Goal: Transaction & Acquisition: Purchase product/service

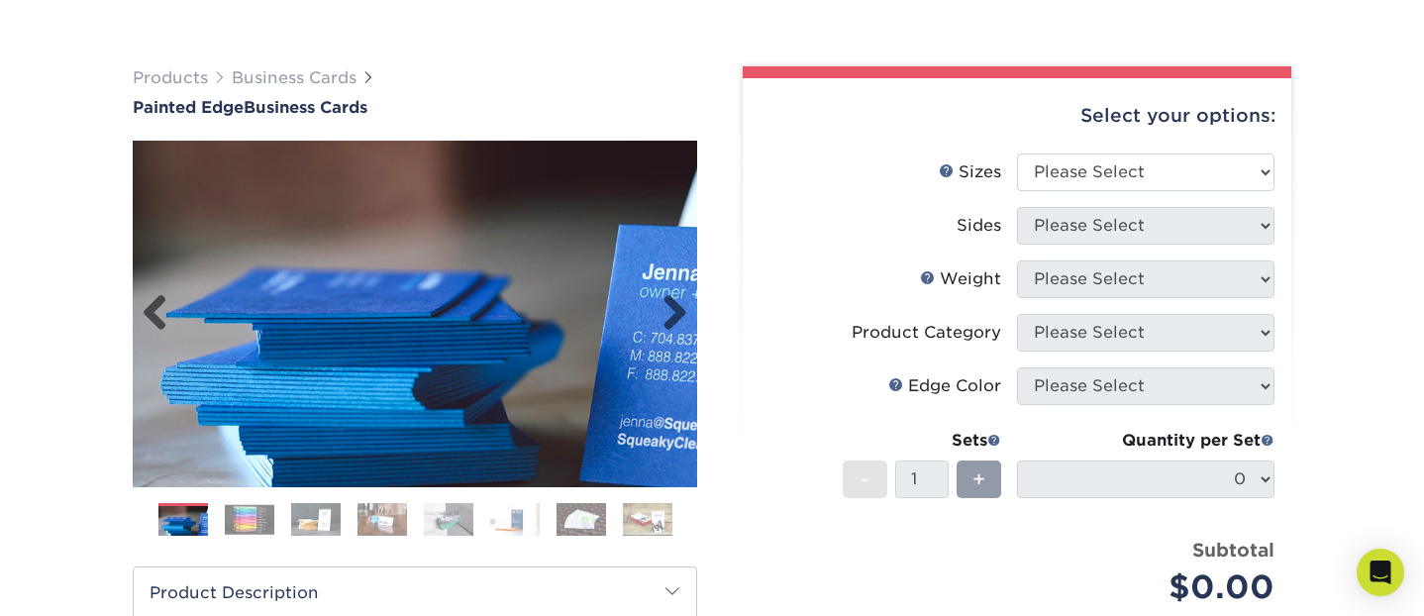
scroll to position [103, 0]
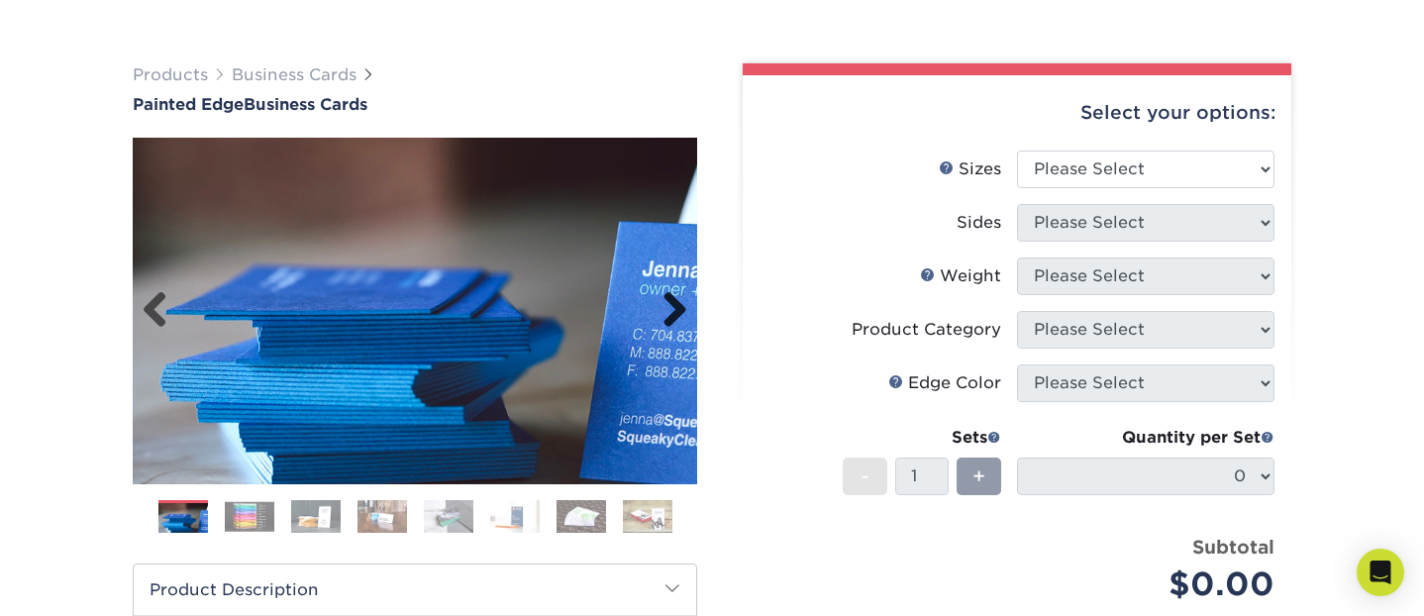
click at [670, 309] on link "Next" at bounding box center [668, 311] width 40 height 40
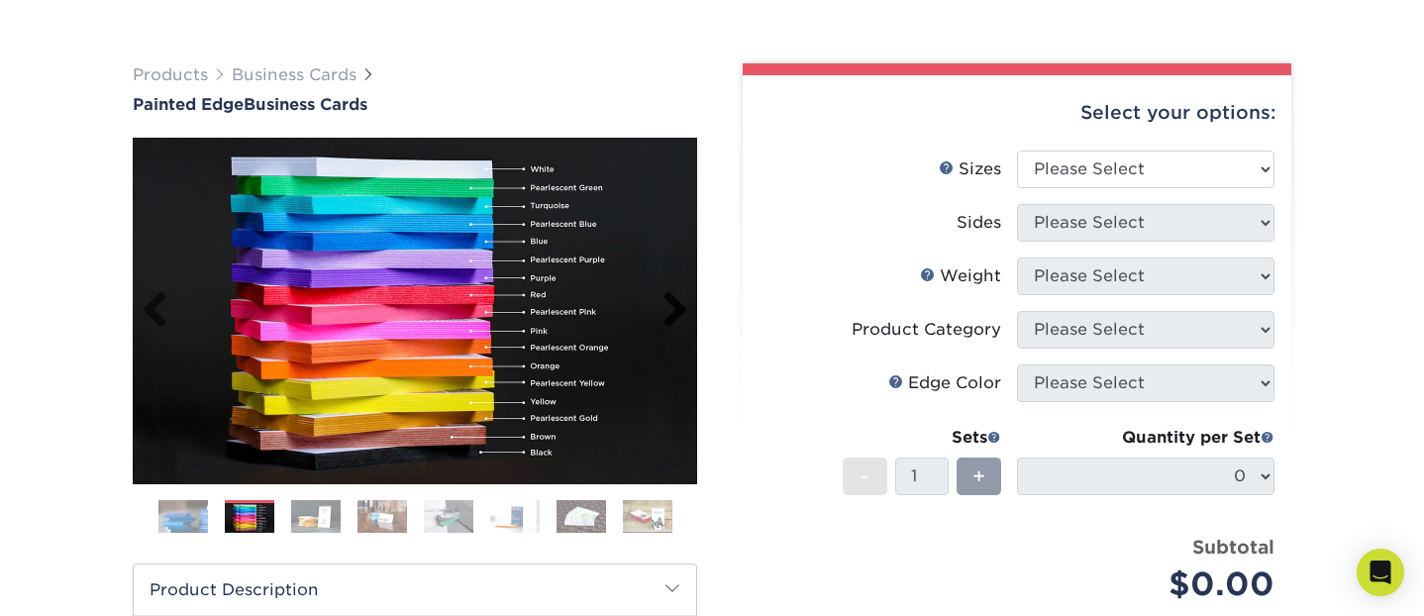
click at [670, 309] on link "Next" at bounding box center [668, 311] width 40 height 40
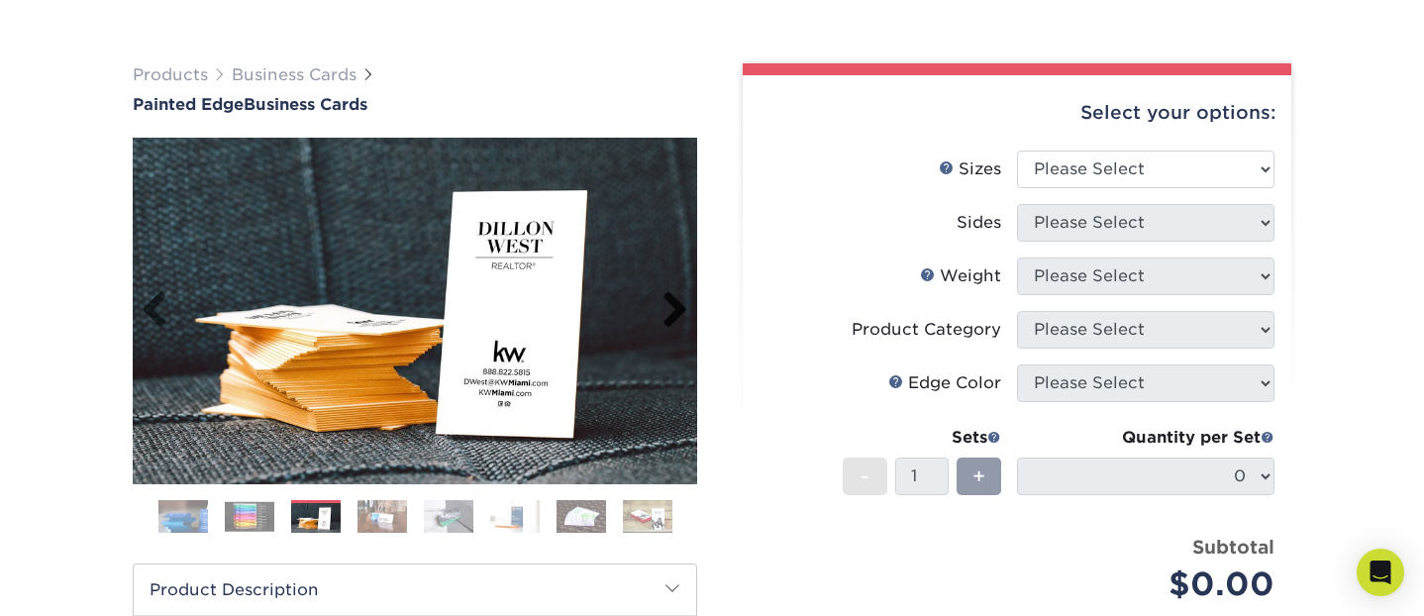
click at [670, 309] on link "Next" at bounding box center [668, 311] width 40 height 40
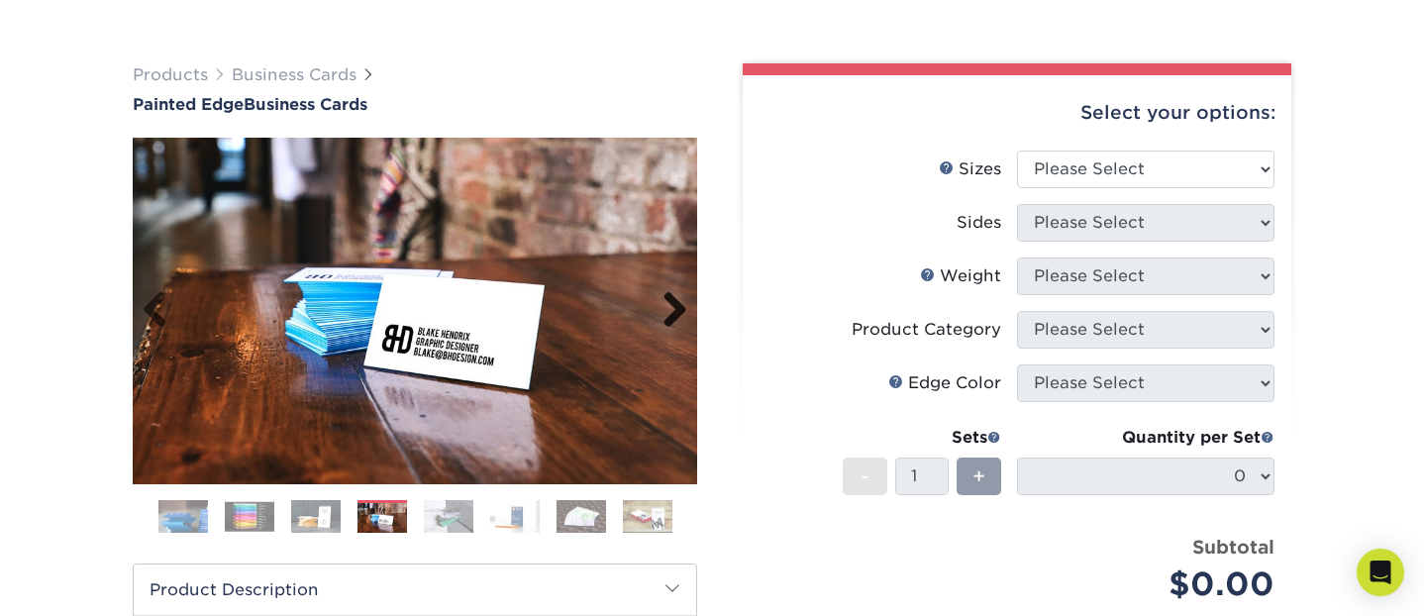
click at [670, 309] on link "Next" at bounding box center [668, 311] width 40 height 40
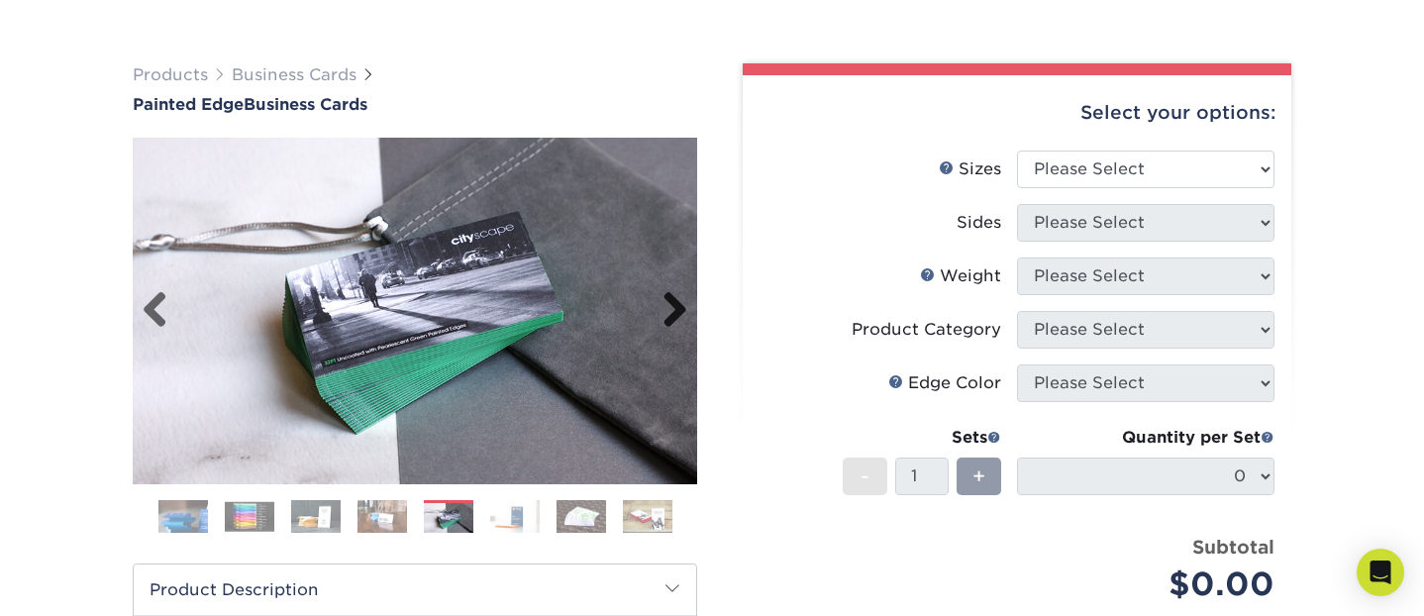
click at [670, 309] on link "Next" at bounding box center [668, 311] width 40 height 40
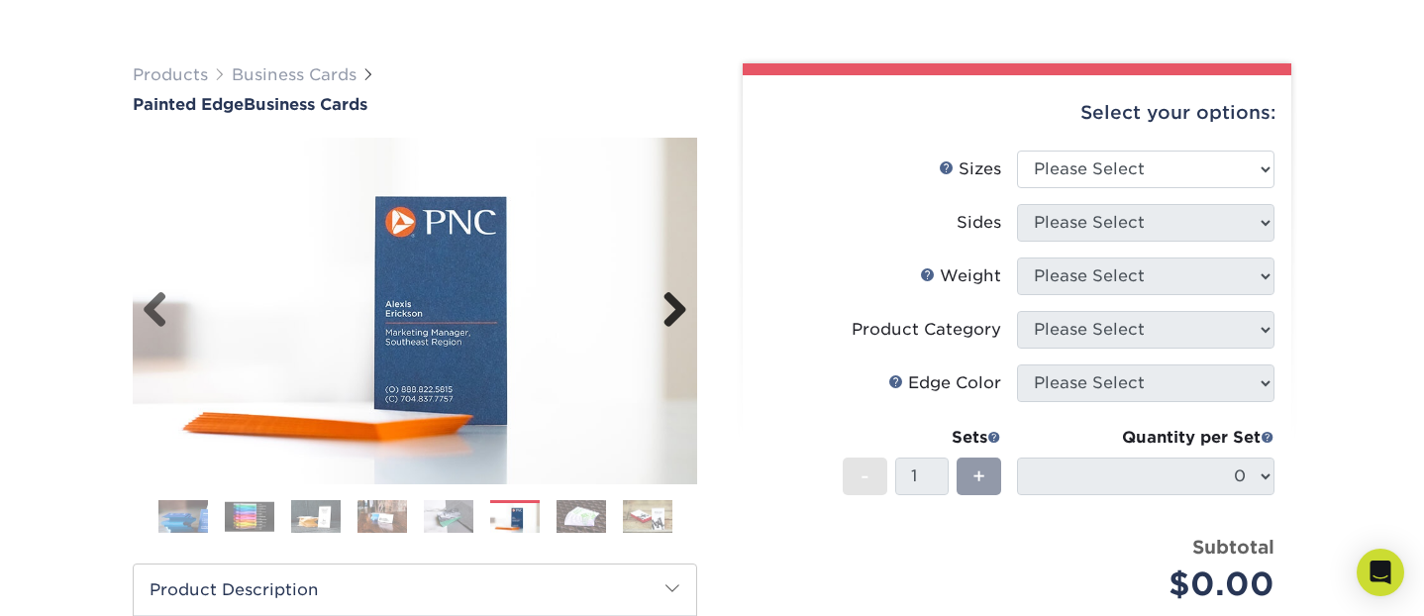
click at [670, 309] on link "Next" at bounding box center [668, 311] width 40 height 40
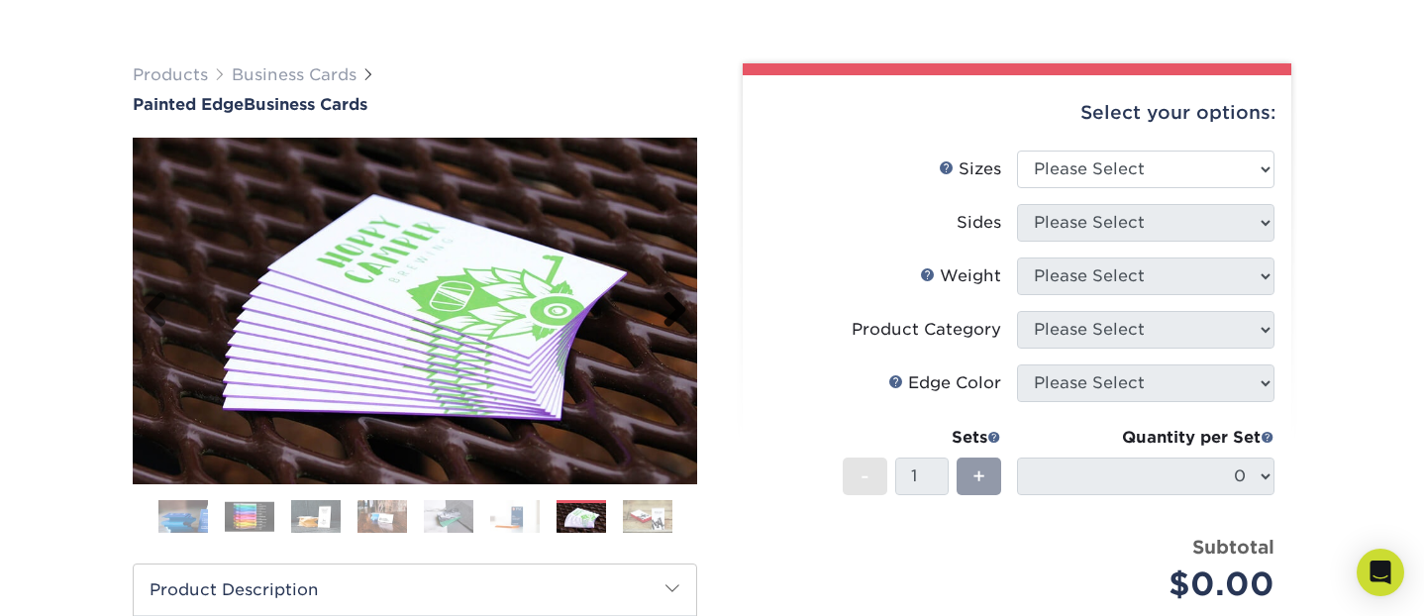
click at [670, 309] on link "Next" at bounding box center [668, 311] width 40 height 40
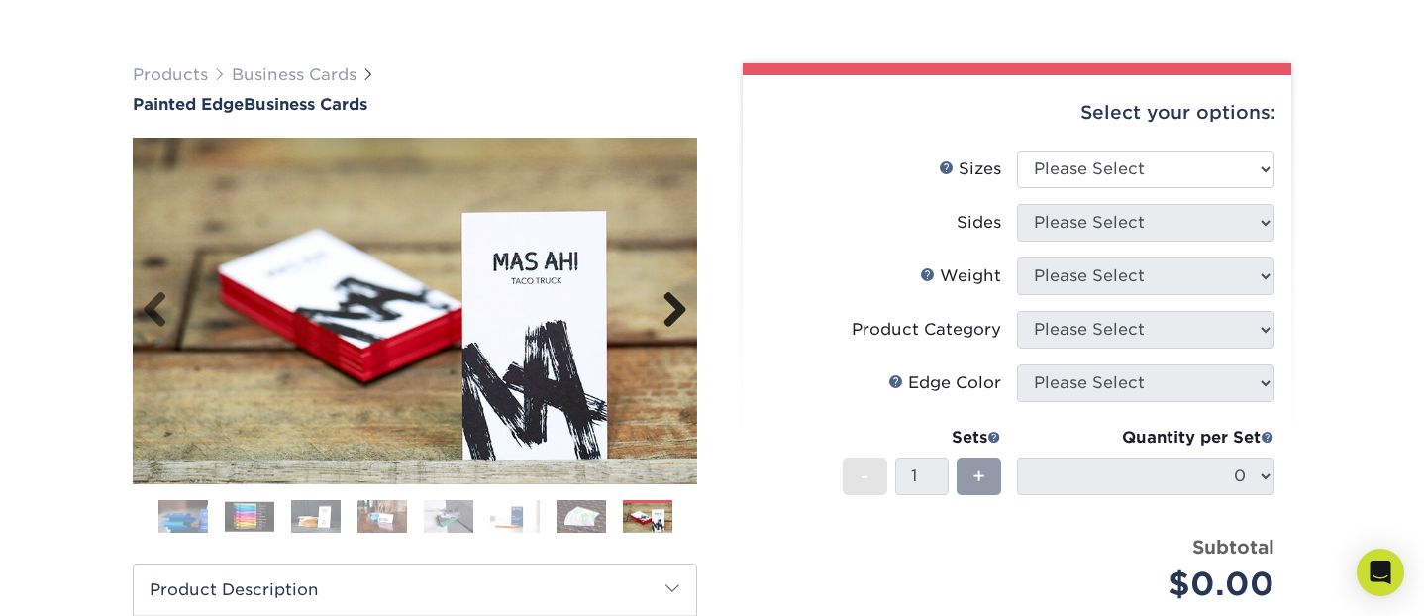
click at [670, 309] on link "Next" at bounding box center [668, 311] width 40 height 40
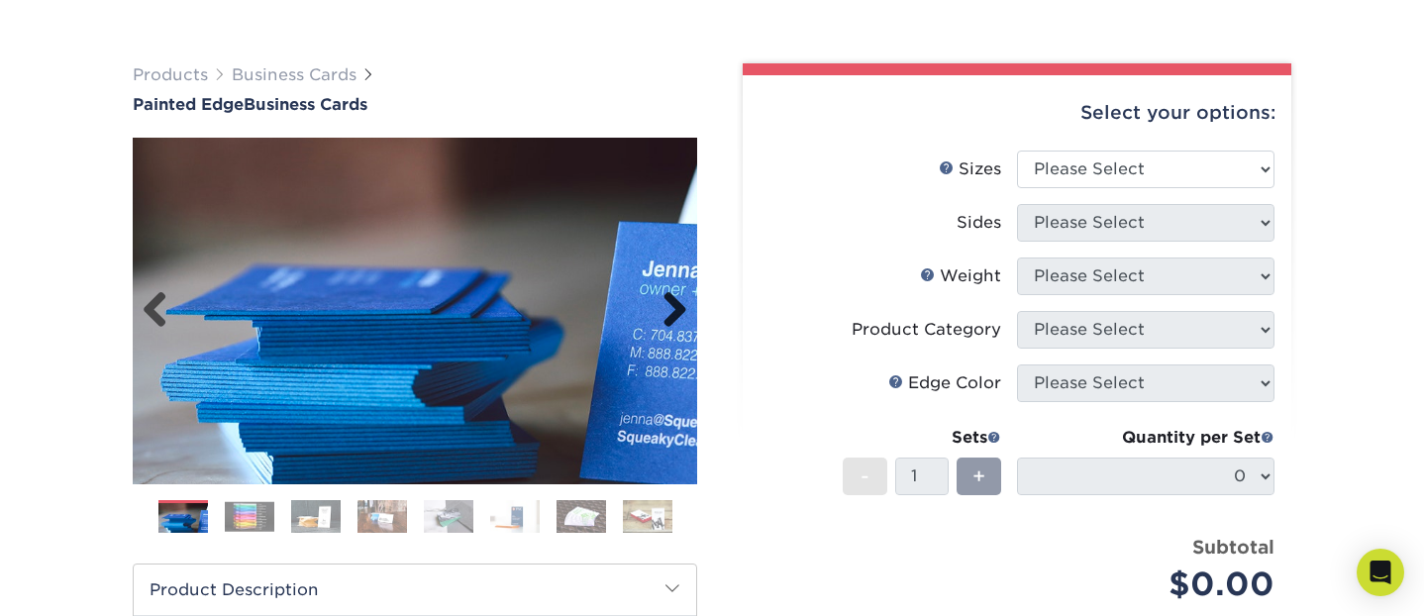
click at [670, 309] on link "Next" at bounding box center [668, 311] width 40 height 40
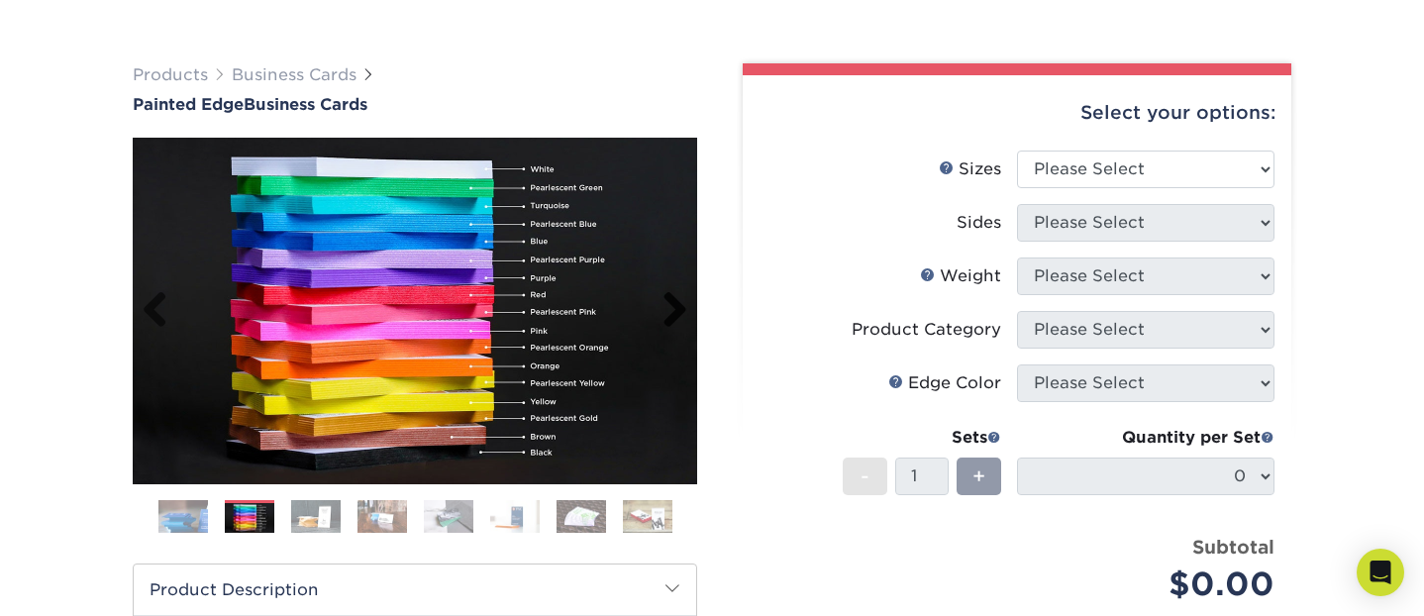
click at [670, 309] on link "Next" at bounding box center [668, 311] width 40 height 40
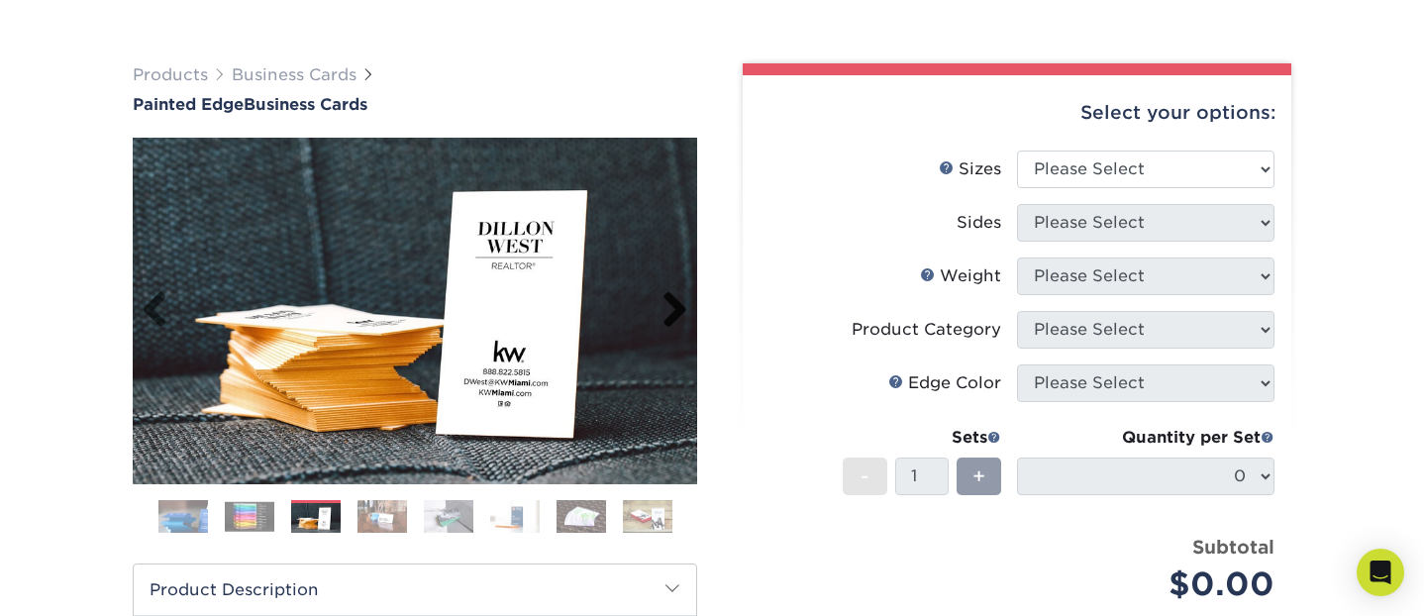
click at [670, 309] on link "Next" at bounding box center [668, 311] width 40 height 40
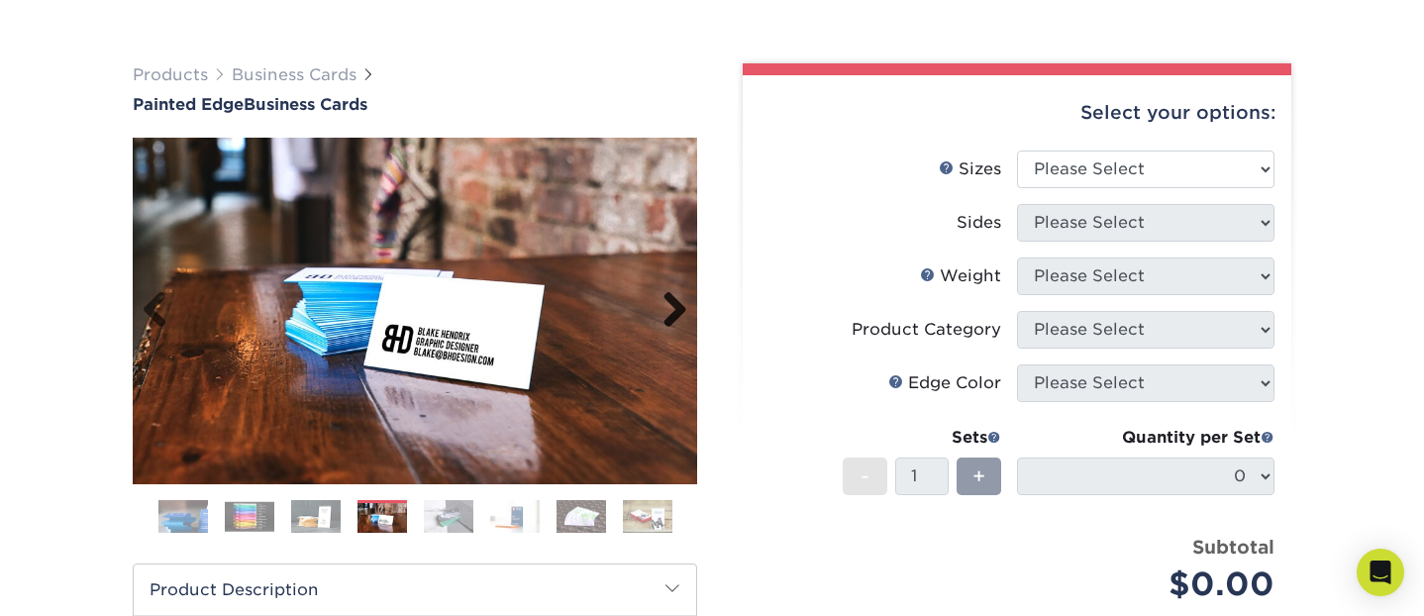
click at [670, 309] on link "Next" at bounding box center [668, 311] width 40 height 40
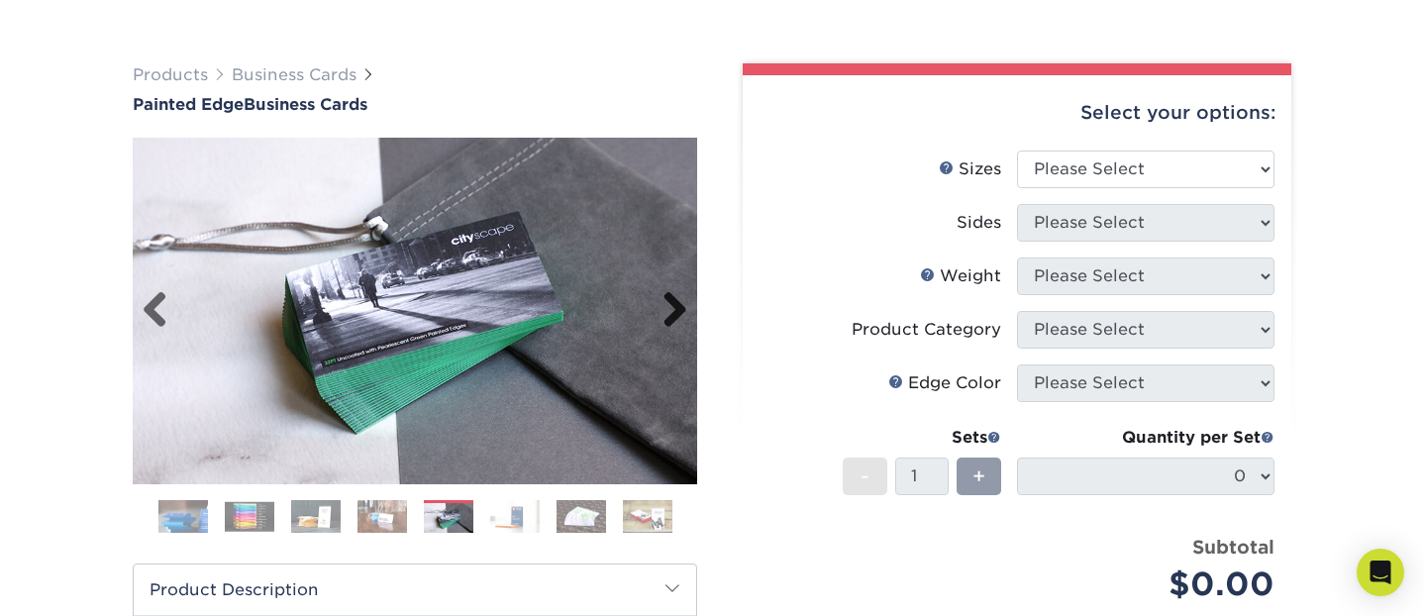
click at [670, 309] on link "Next" at bounding box center [668, 311] width 40 height 40
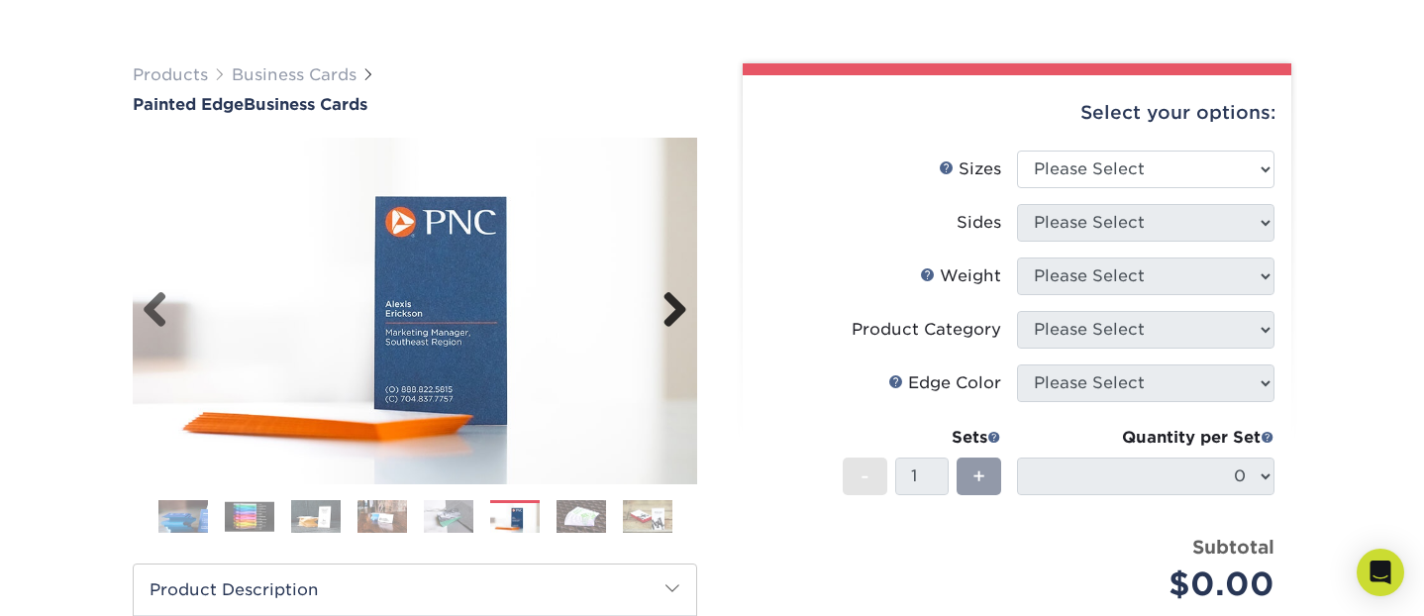
click at [670, 309] on link "Next" at bounding box center [668, 311] width 40 height 40
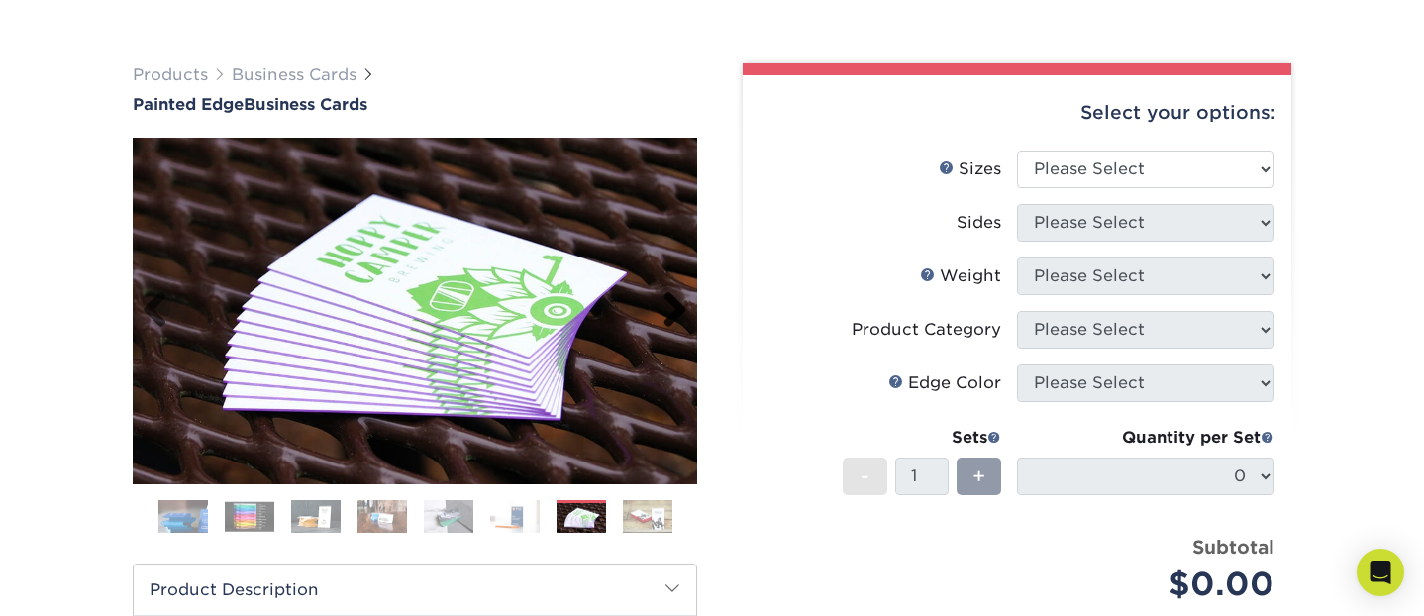
click at [670, 309] on link "Next" at bounding box center [668, 311] width 40 height 40
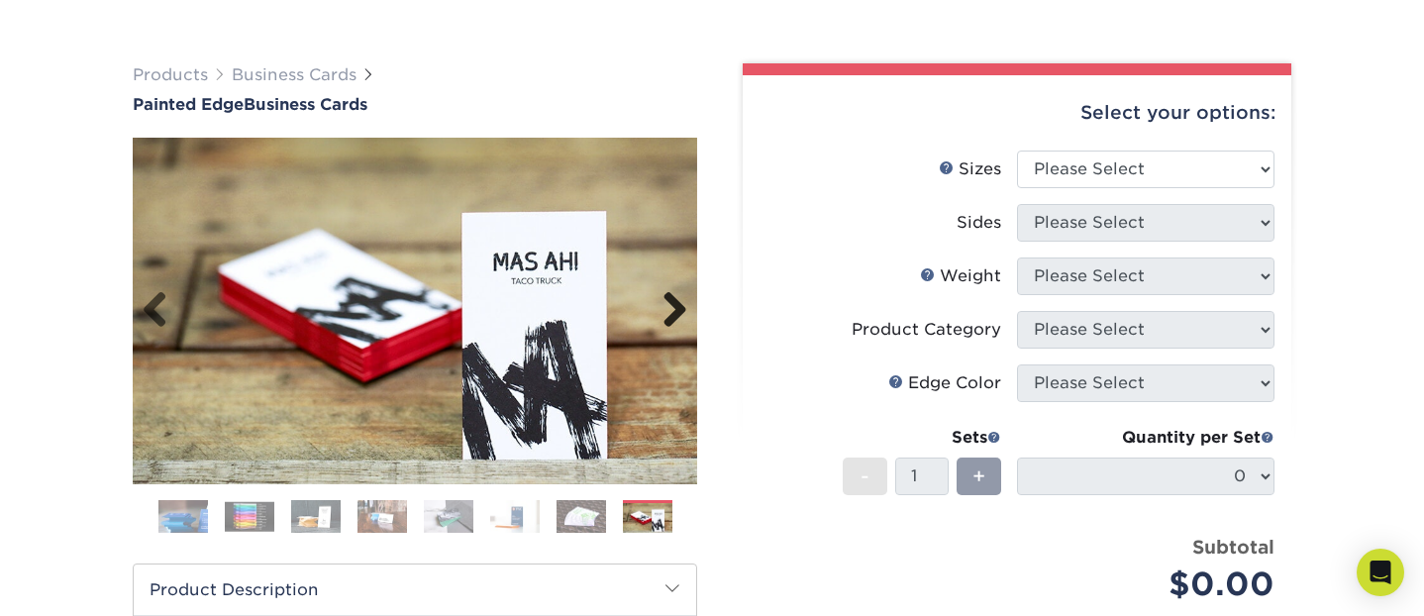
click at [670, 309] on link "Next" at bounding box center [668, 311] width 40 height 40
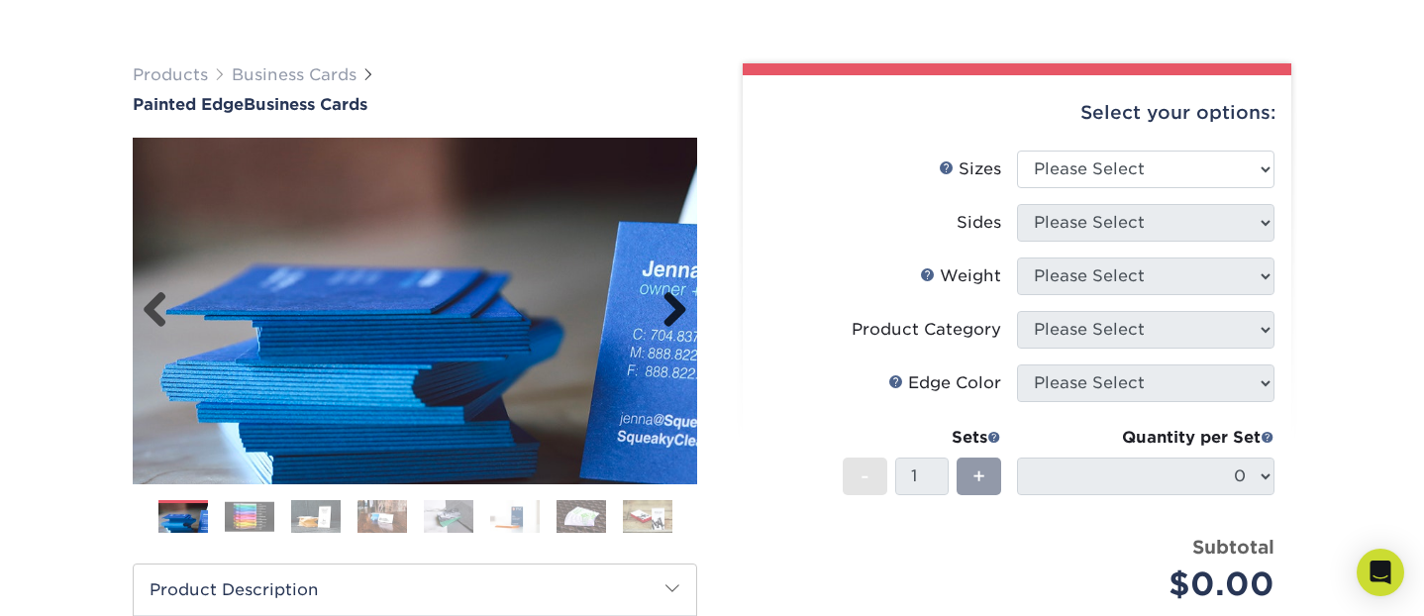
click at [670, 309] on link "Next" at bounding box center [668, 311] width 40 height 40
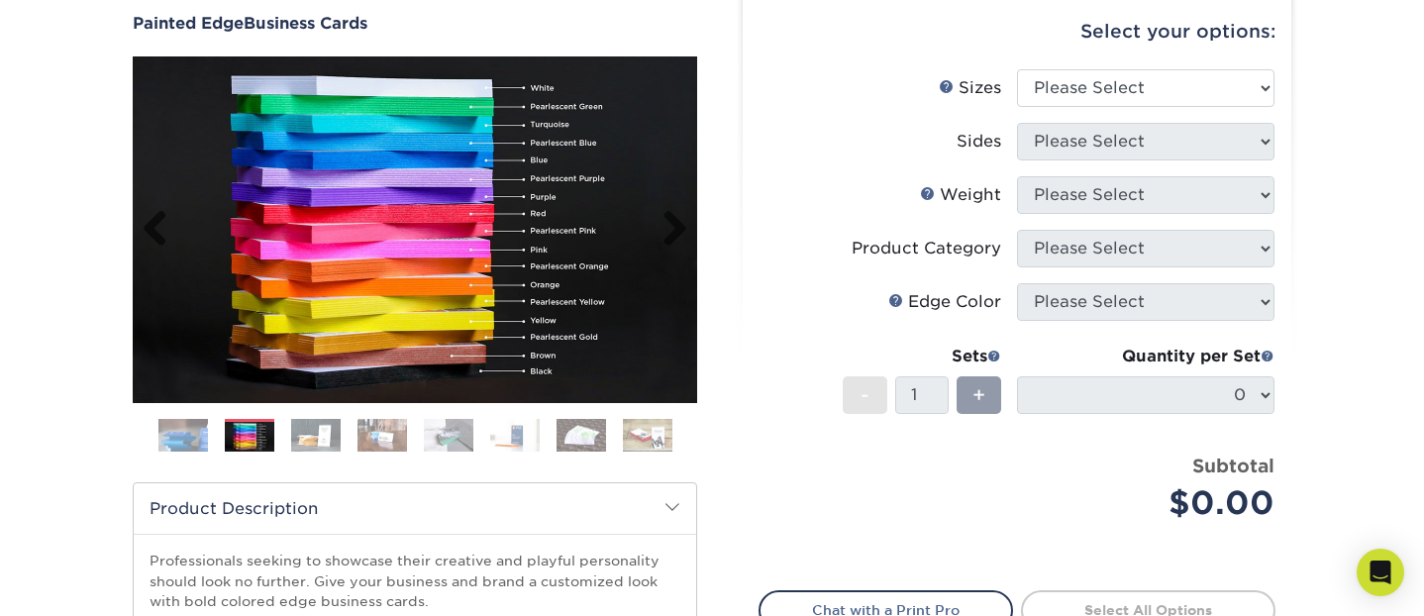
scroll to position [149, 0]
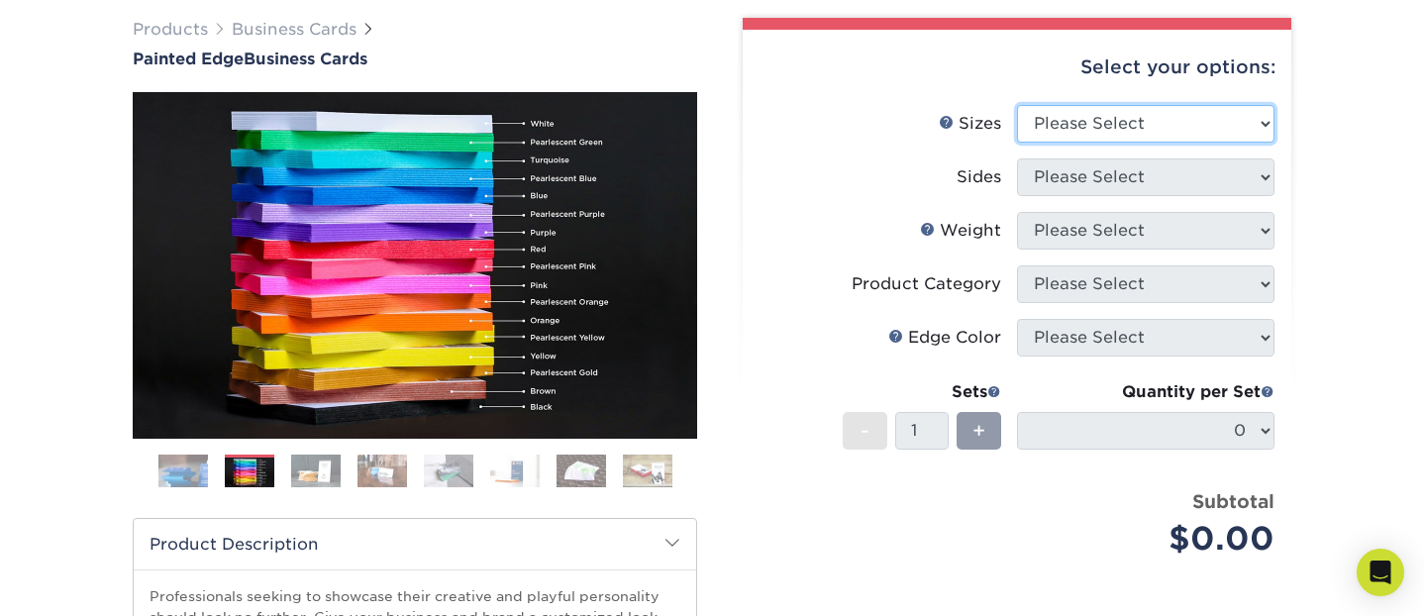
click at [1261, 124] on select "Please Select 2" x 3.5" - Standard 2.125" x 3.375" - European 2.5" x 2.5" - Squ…" at bounding box center [1145, 124] width 257 height 38
select select "2.00x3.50"
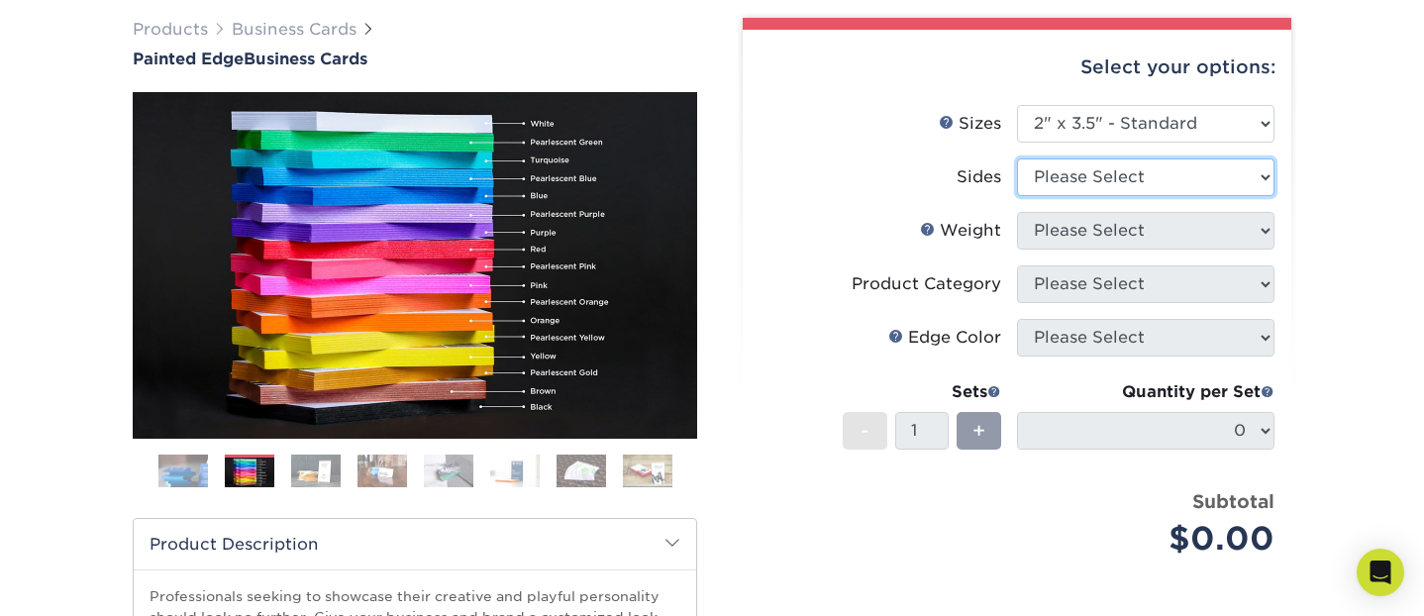
click at [1243, 177] on select "Please Select Print Both Sides Print Front Only" at bounding box center [1145, 177] width 257 height 38
select select "13abbda7-1d64-4f25-8bb2-c179b224825d"
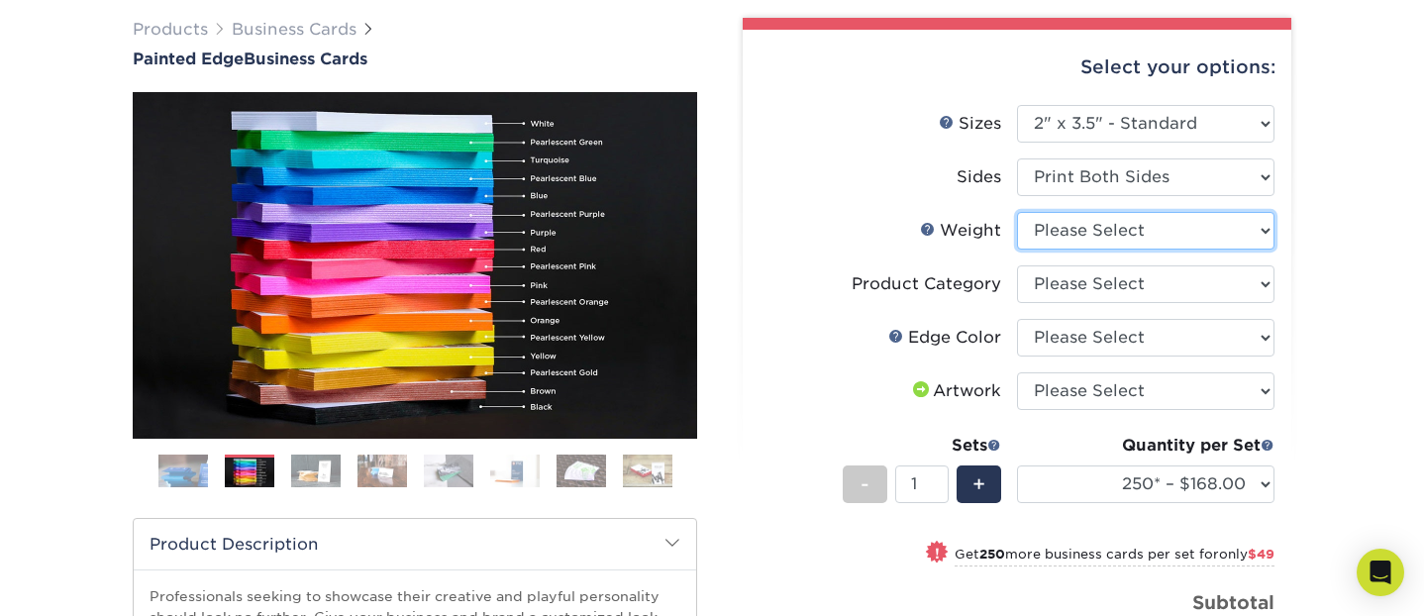
click at [1233, 226] on select "Please Select 32PTUC" at bounding box center [1145, 231] width 257 height 38
select select "32PTUC"
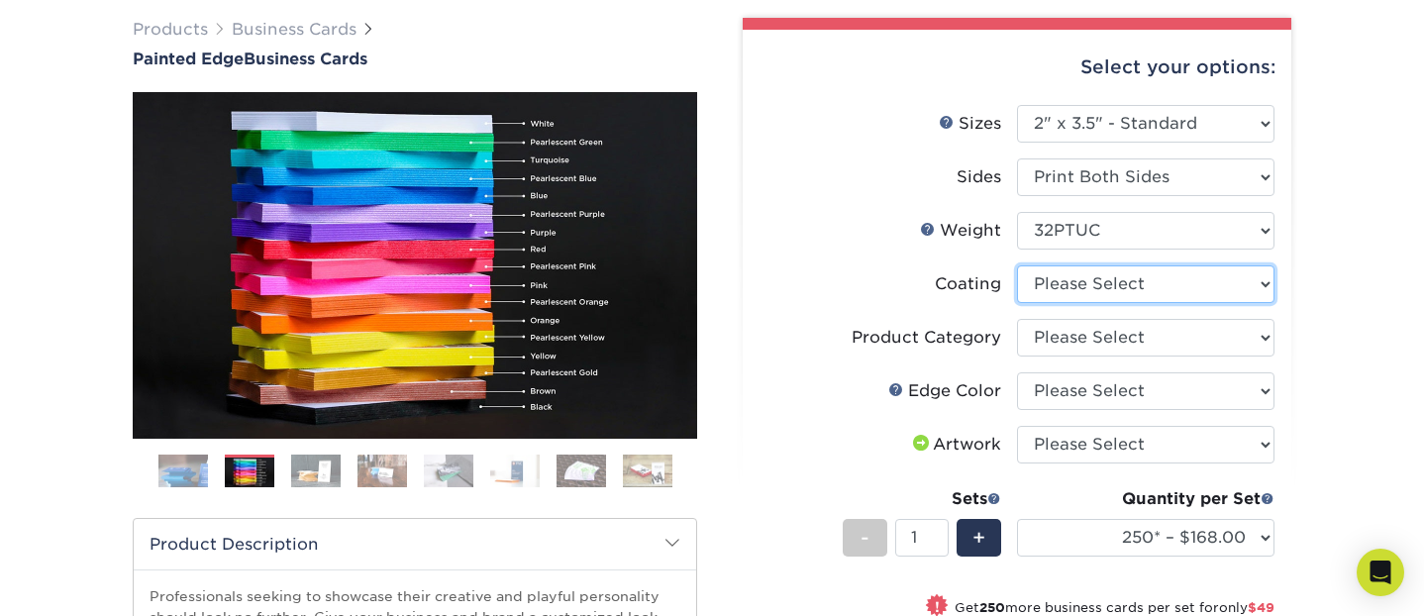
click at [1239, 277] on select at bounding box center [1145, 284] width 257 height 38
select select "3e7618de-abca-4bda-9f97-8b9129e913d8"
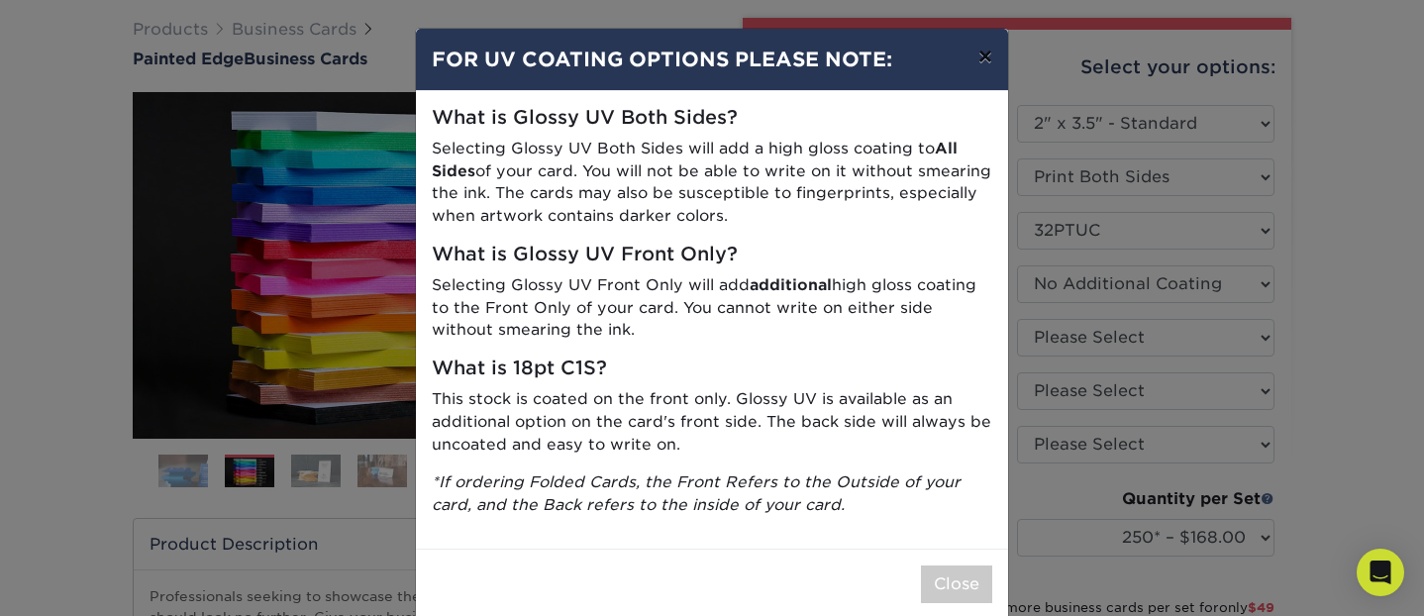
click at [990, 52] on button "×" at bounding box center [985, 56] width 46 height 55
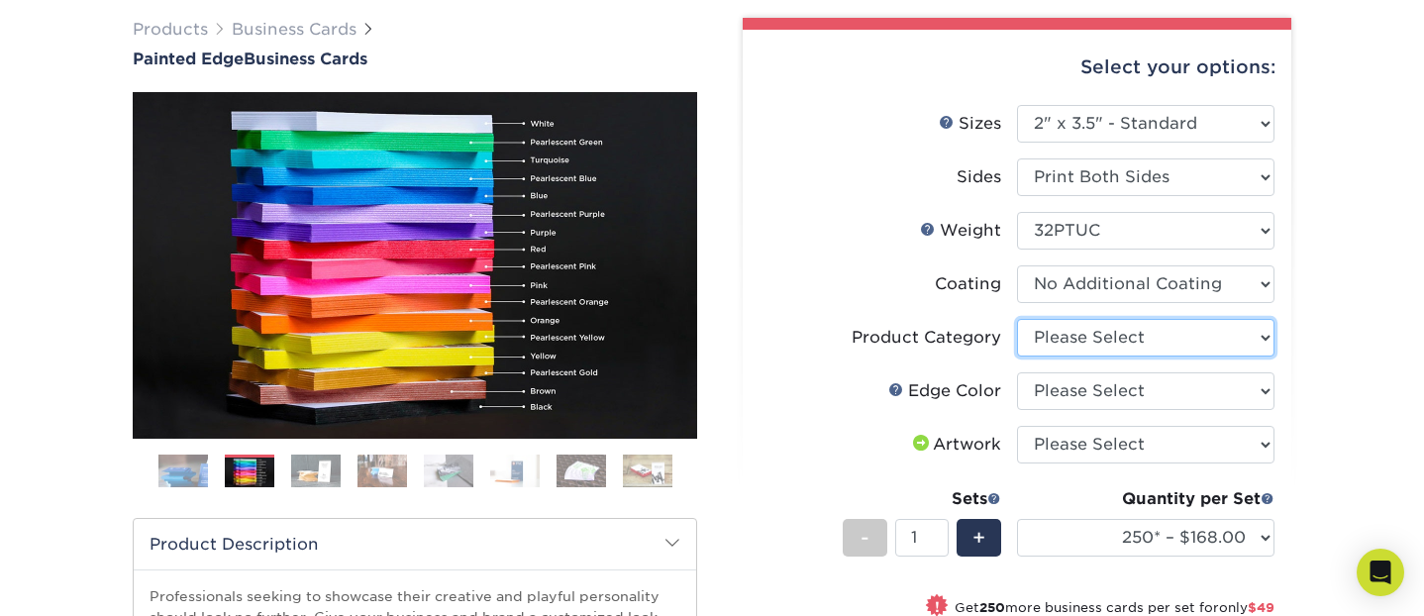
click at [1134, 340] on select "Please Select Business Cards" at bounding box center [1145, 338] width 257 height 38
select select "3b5148f1-0588-4f88-a218-97bcfdce65c1"
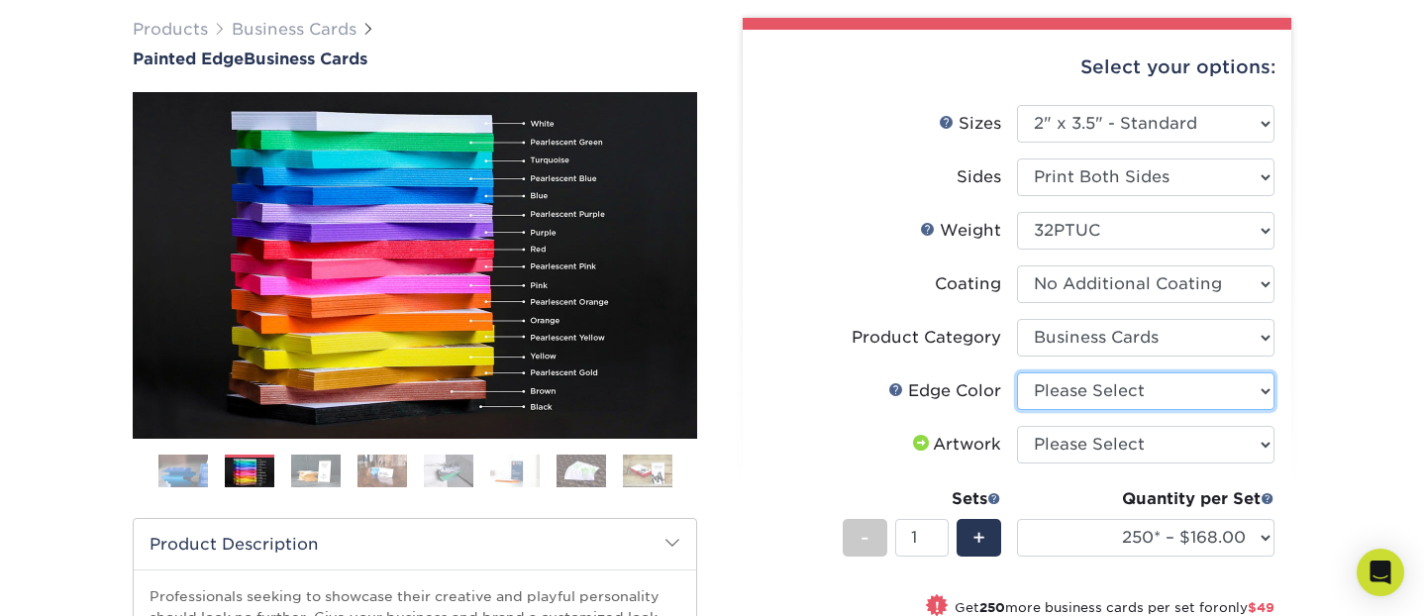
click at [1142, 393] on select "Please Select Charcoal Black Brown Blue Pearlescent Blue Pearlescent Gold Pearl…" at bounding box center [1145, 391] width 257 height 38
select select "1ae850e6-61c5-45b7-a71d-f488378c5a25"
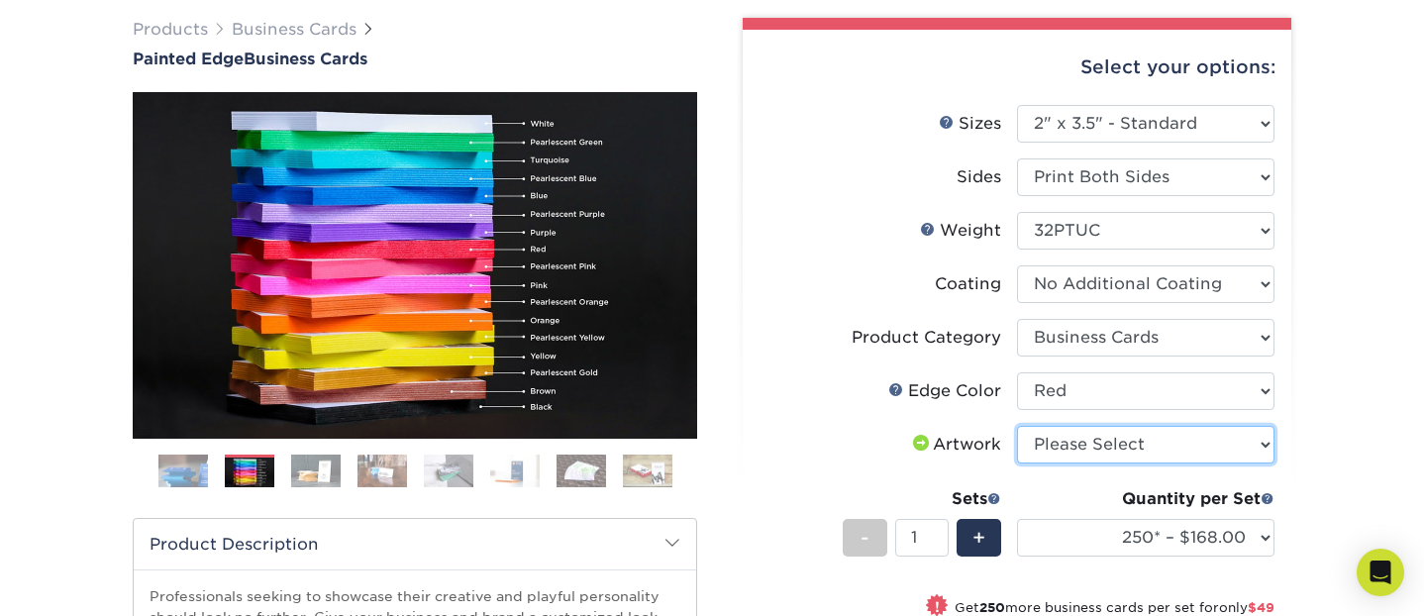
click at [1106, 454] on select "Please Select I will upload files I need a design - $100" at bounding box center [1145, 445] width 257 height 38
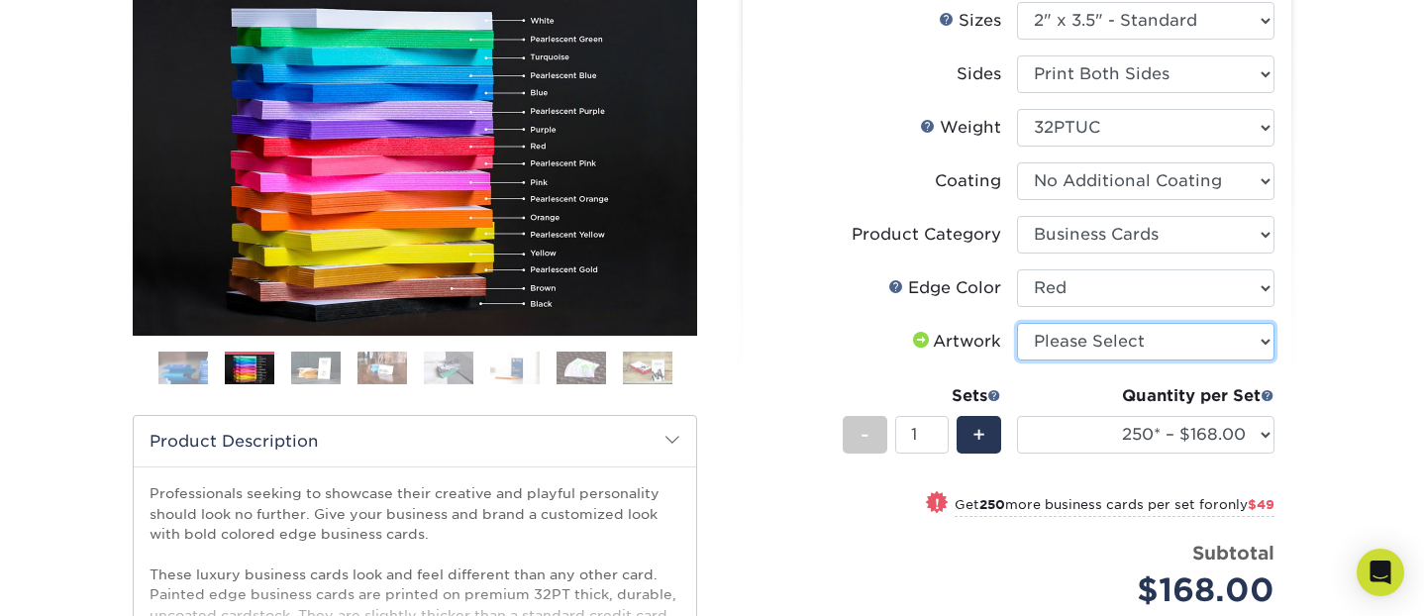
scroll to position [257, 0]
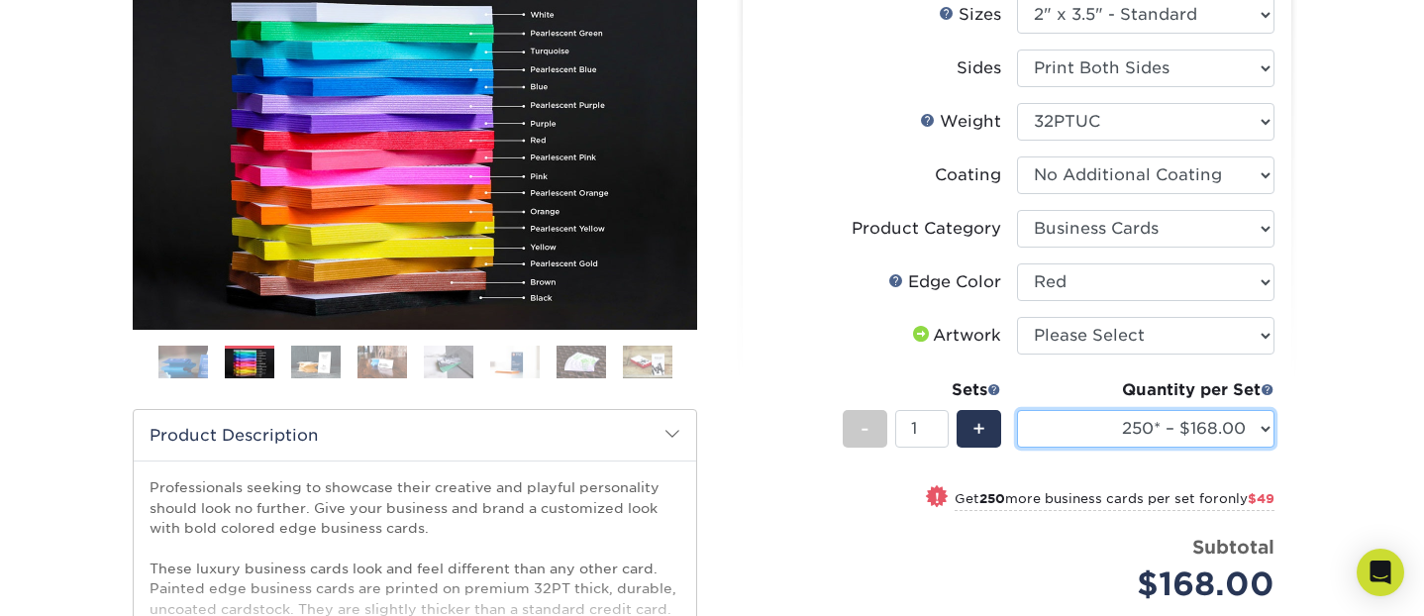
click at [1261, 436] on select "250* – $168.00 500* – $217.00 1000* – $339.00" at bounding box center [1145, 429] width 257 height 38
select select "500* – $217.00"
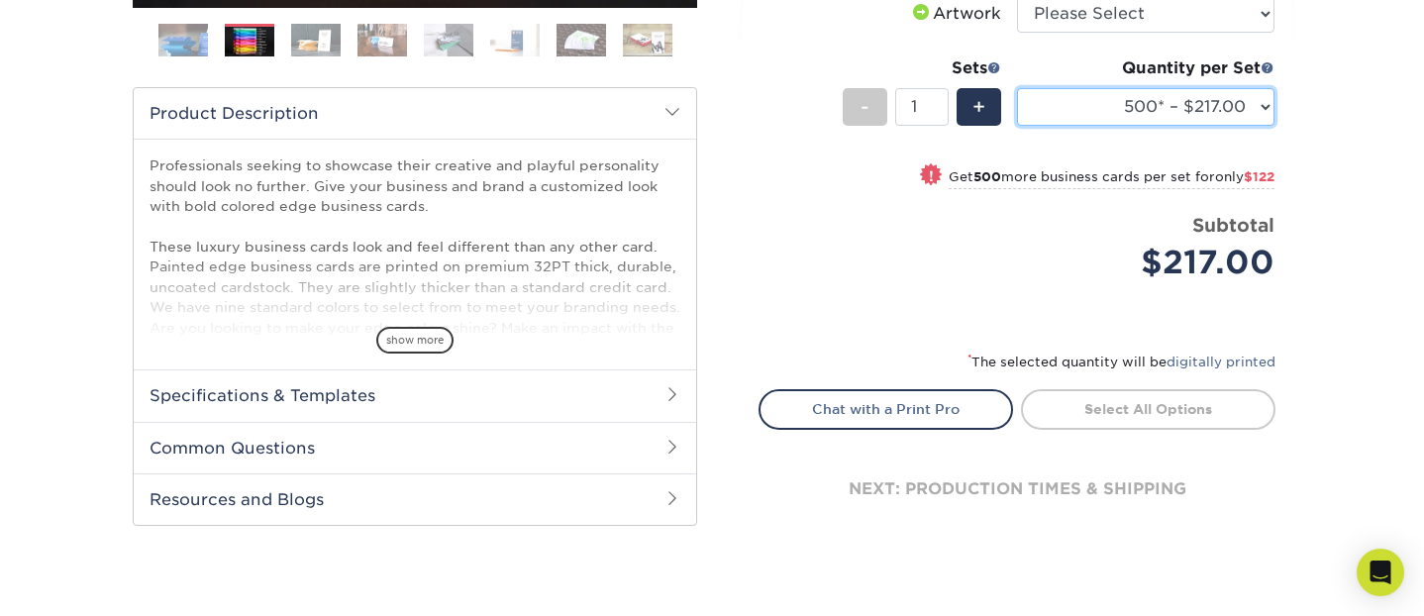
scroll to position [580, 0]
